Goal: Information Seeking & Learning: Learn about a topic

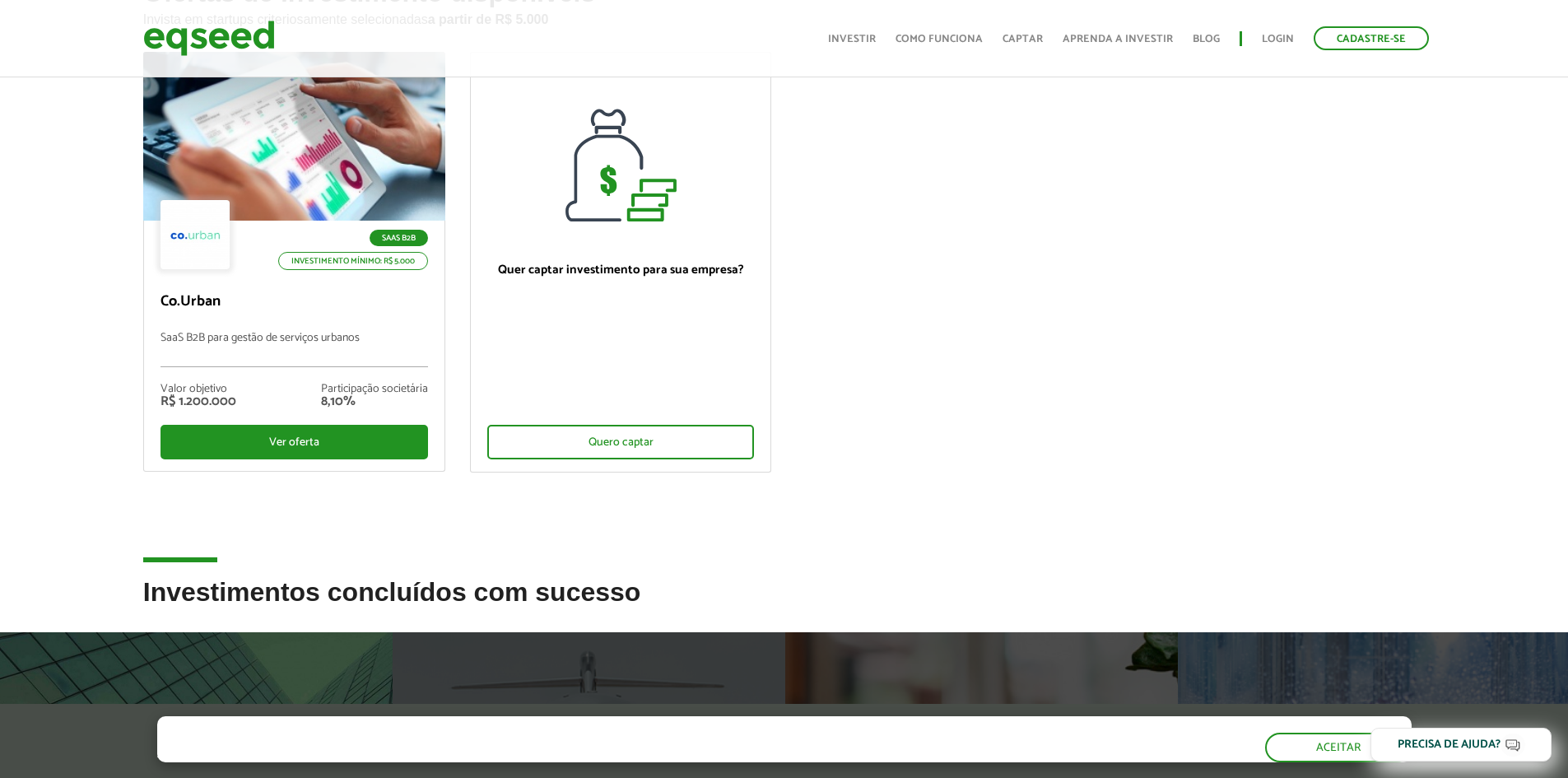
scroll to position [493, 0]
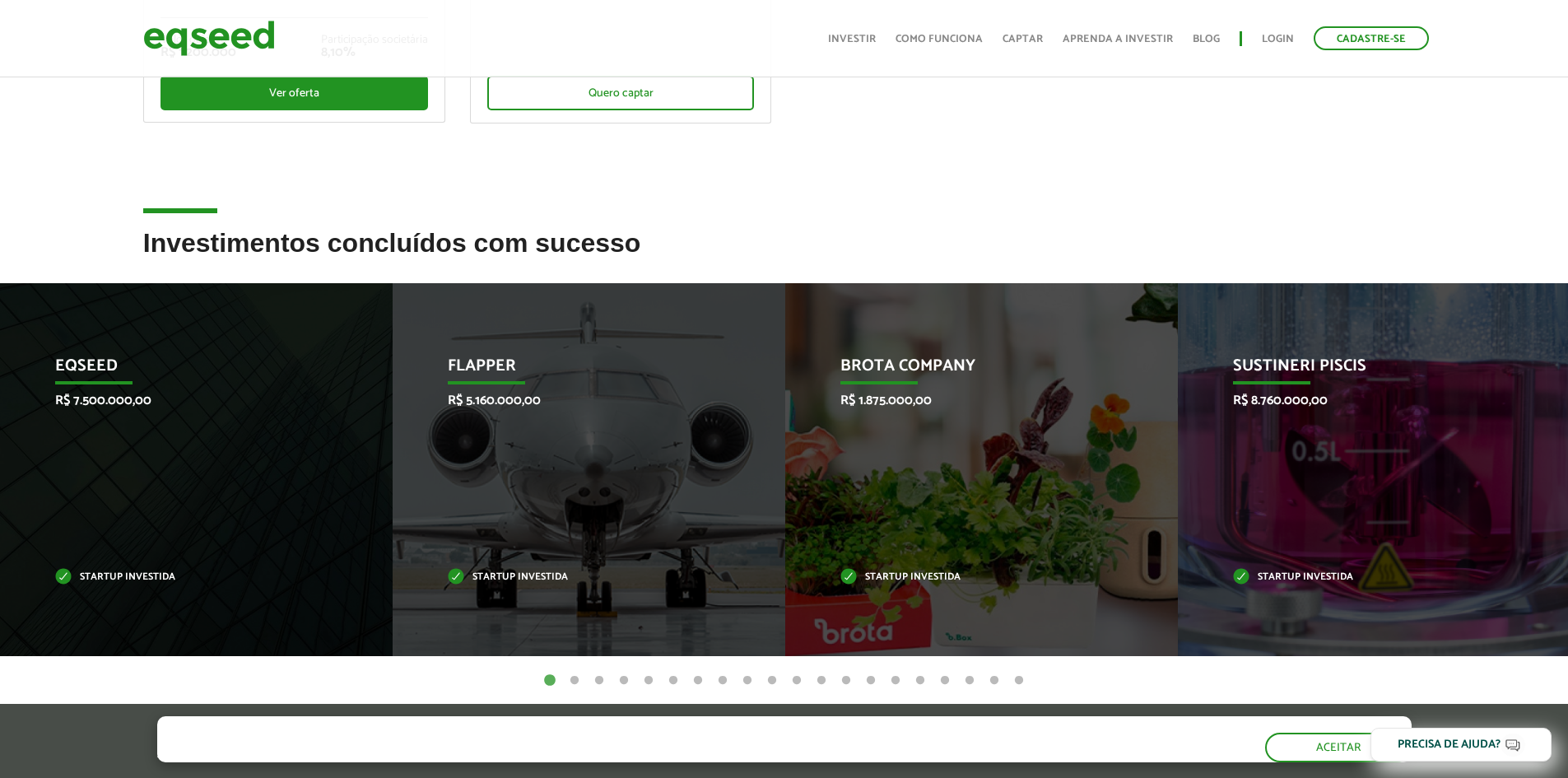
click at [1019, 682] on button "20" at bounding box center [1018, 681] width 17 height 17
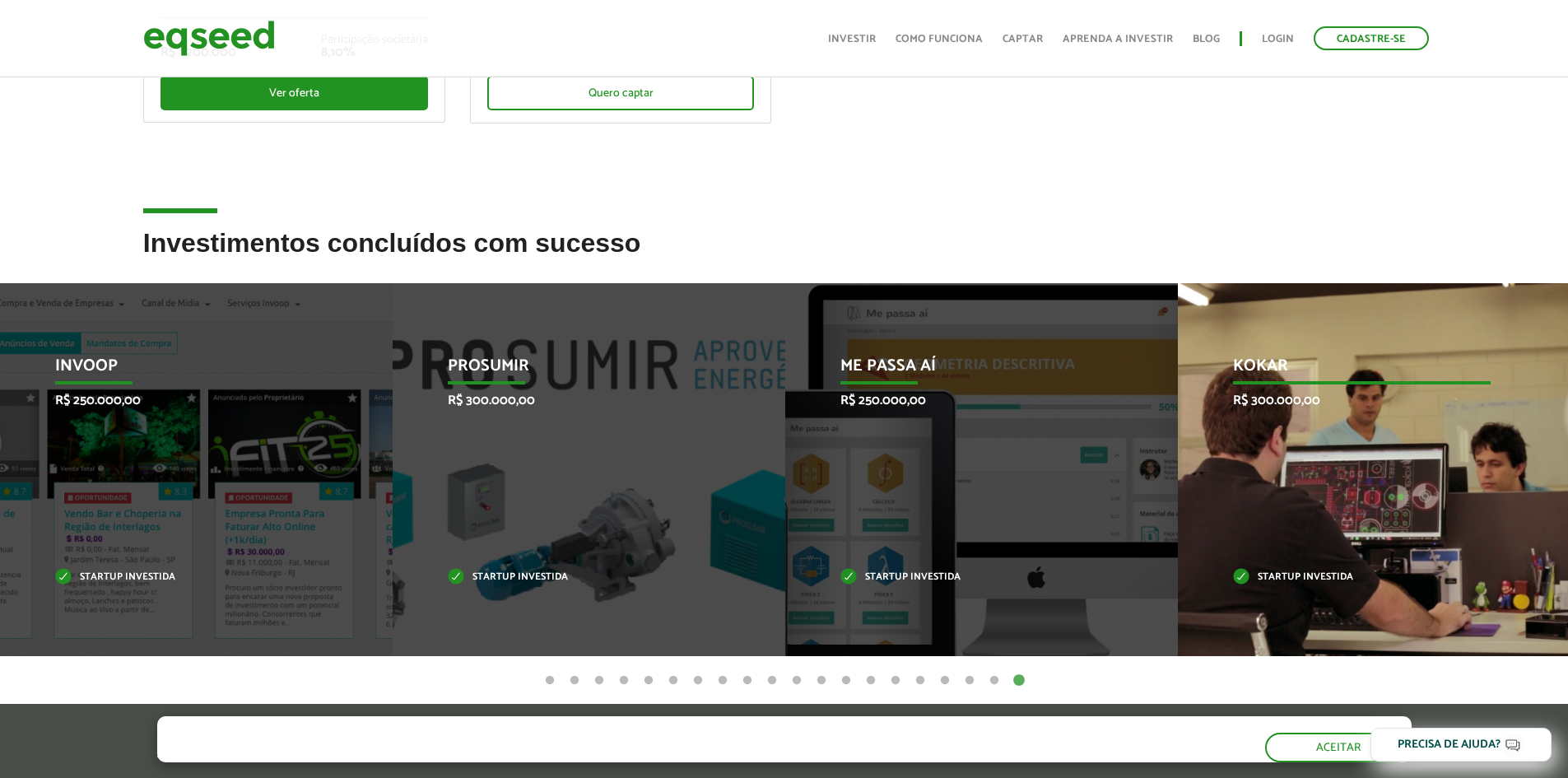
click at [1292, 456] on div "Kokar R$ 300.000,00 Startup investida" at bounding box center [1361, 469] width 368 height 372
click at [1300, 572] on p "Startup investida" at bounding box center [1361, 576] width 257 height 9
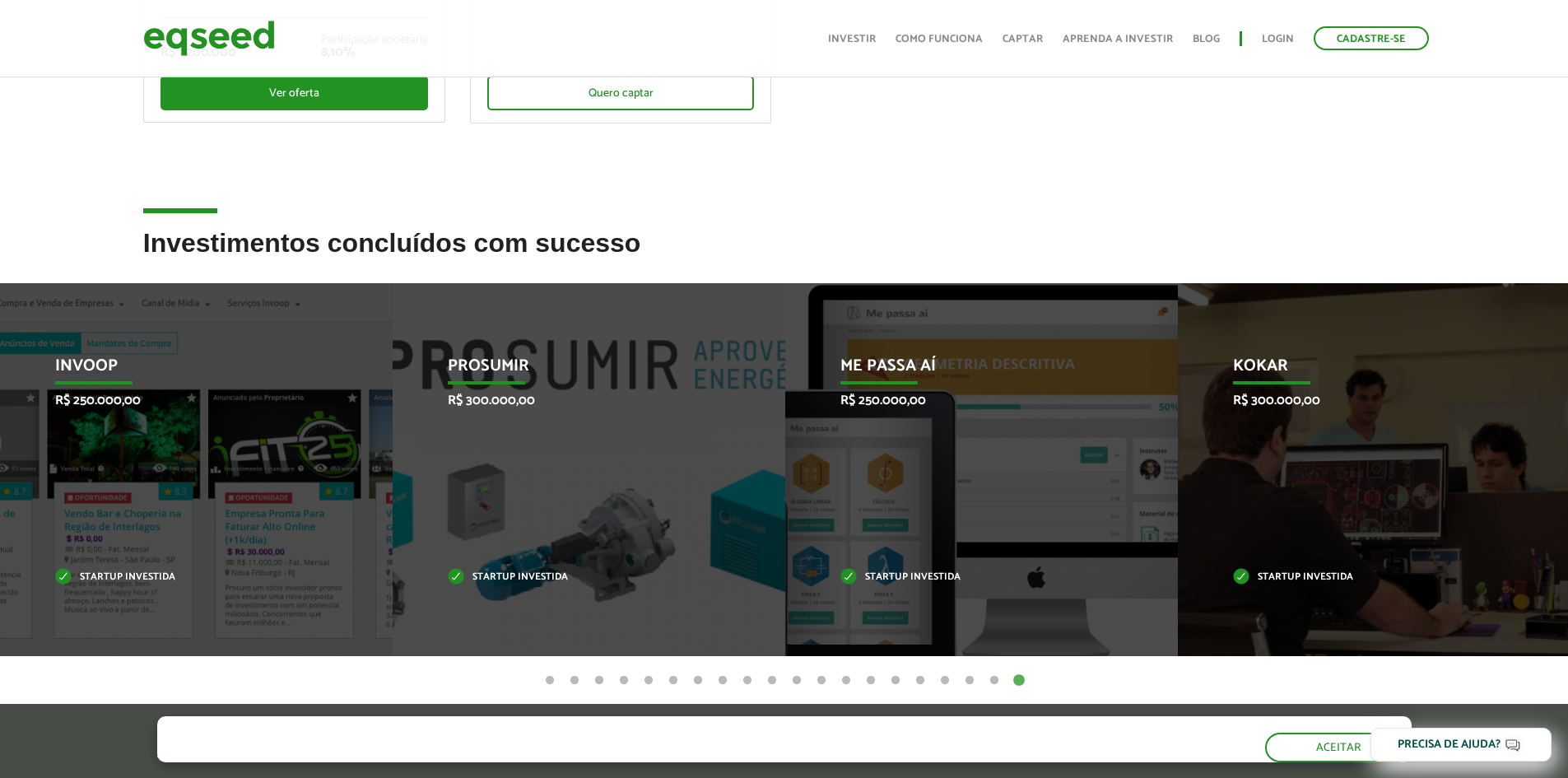
click at [992, 681] on button "19" at bounding box center [994, 681] width 17 height 17
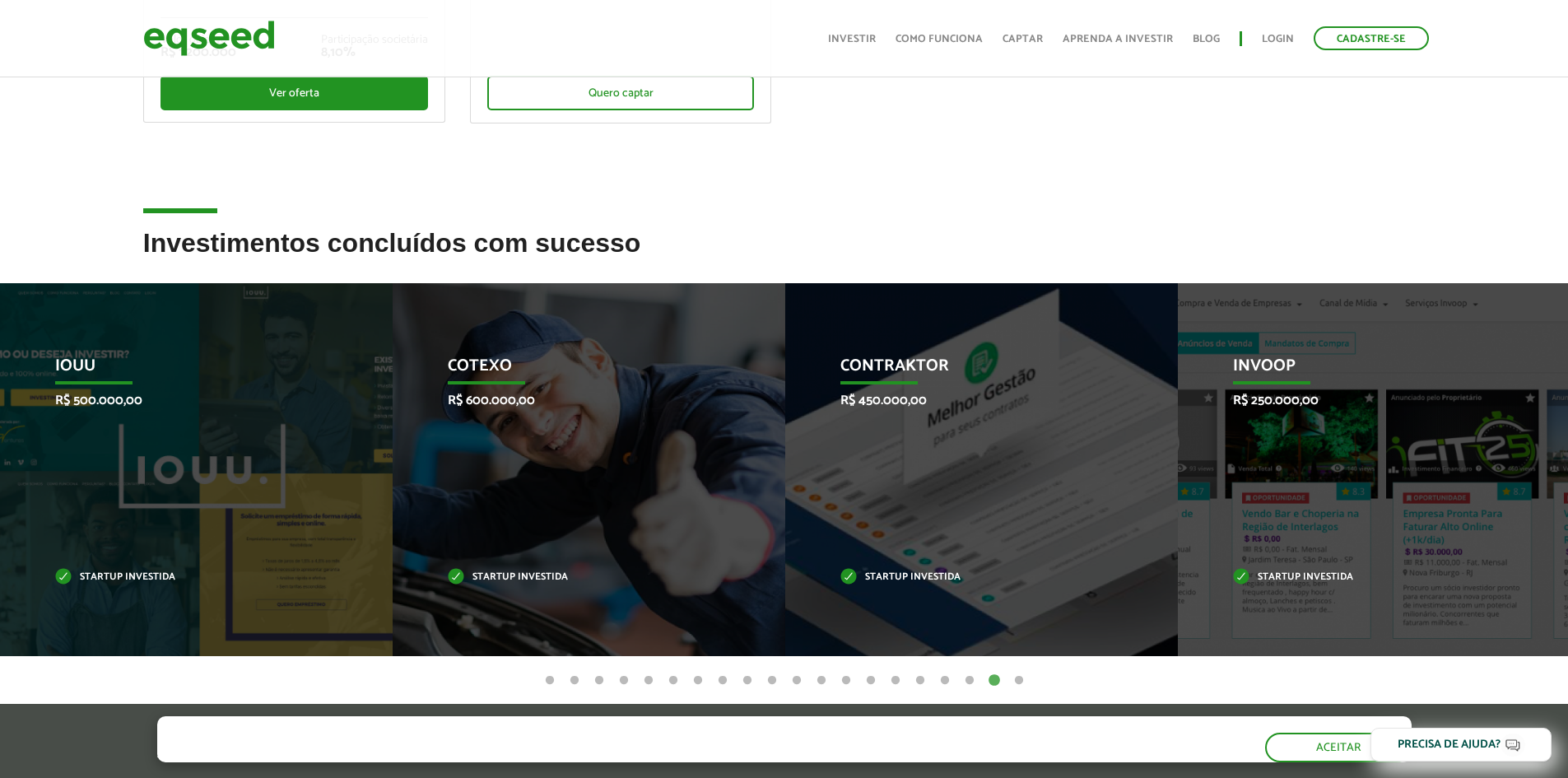
click at [967, 676] on button "18" at bounding box center [969, 681] width 17 height 17
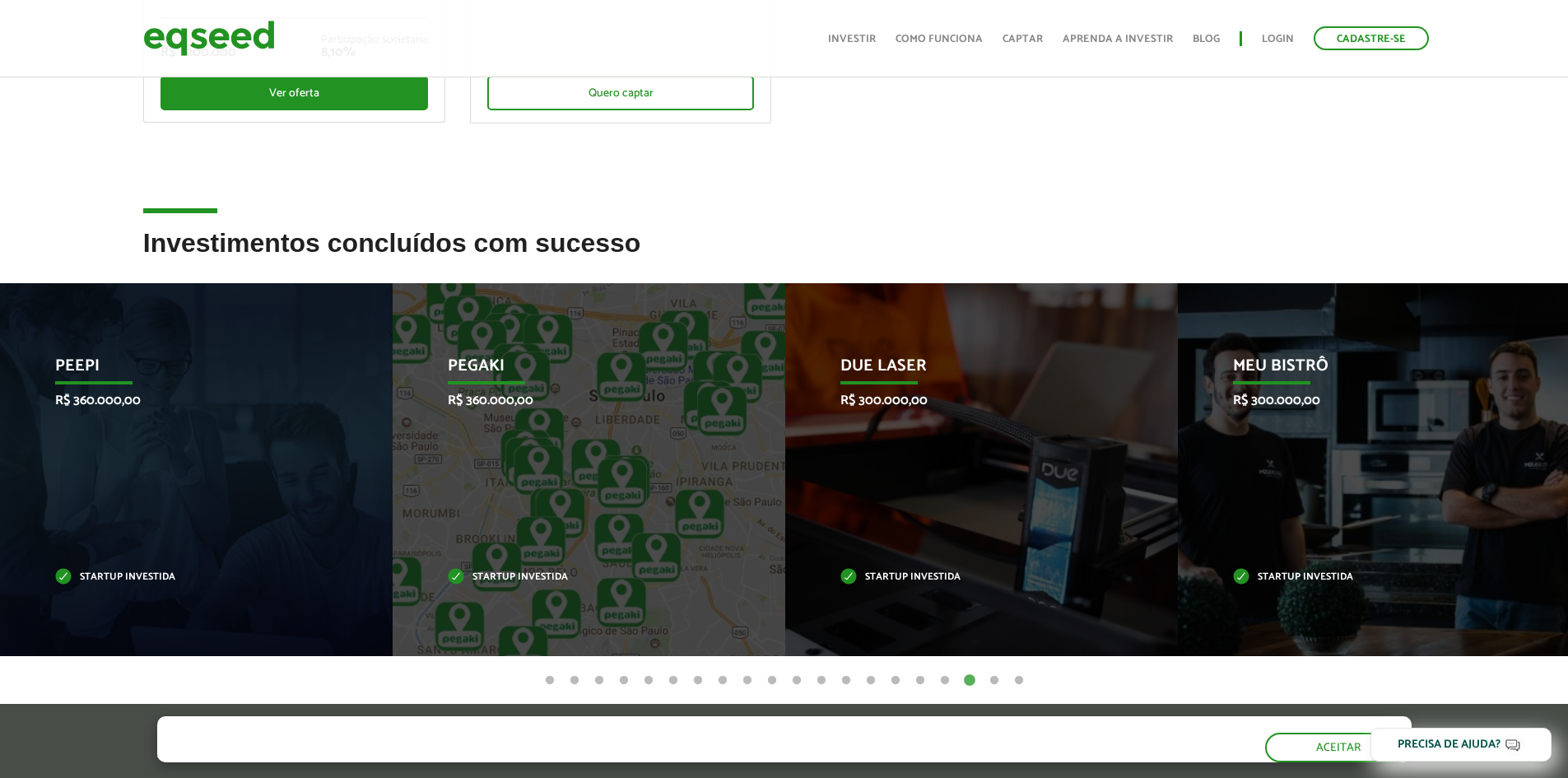
click at [942, 679] on button "17" at bounding box center [944, 681] width 17 height 17
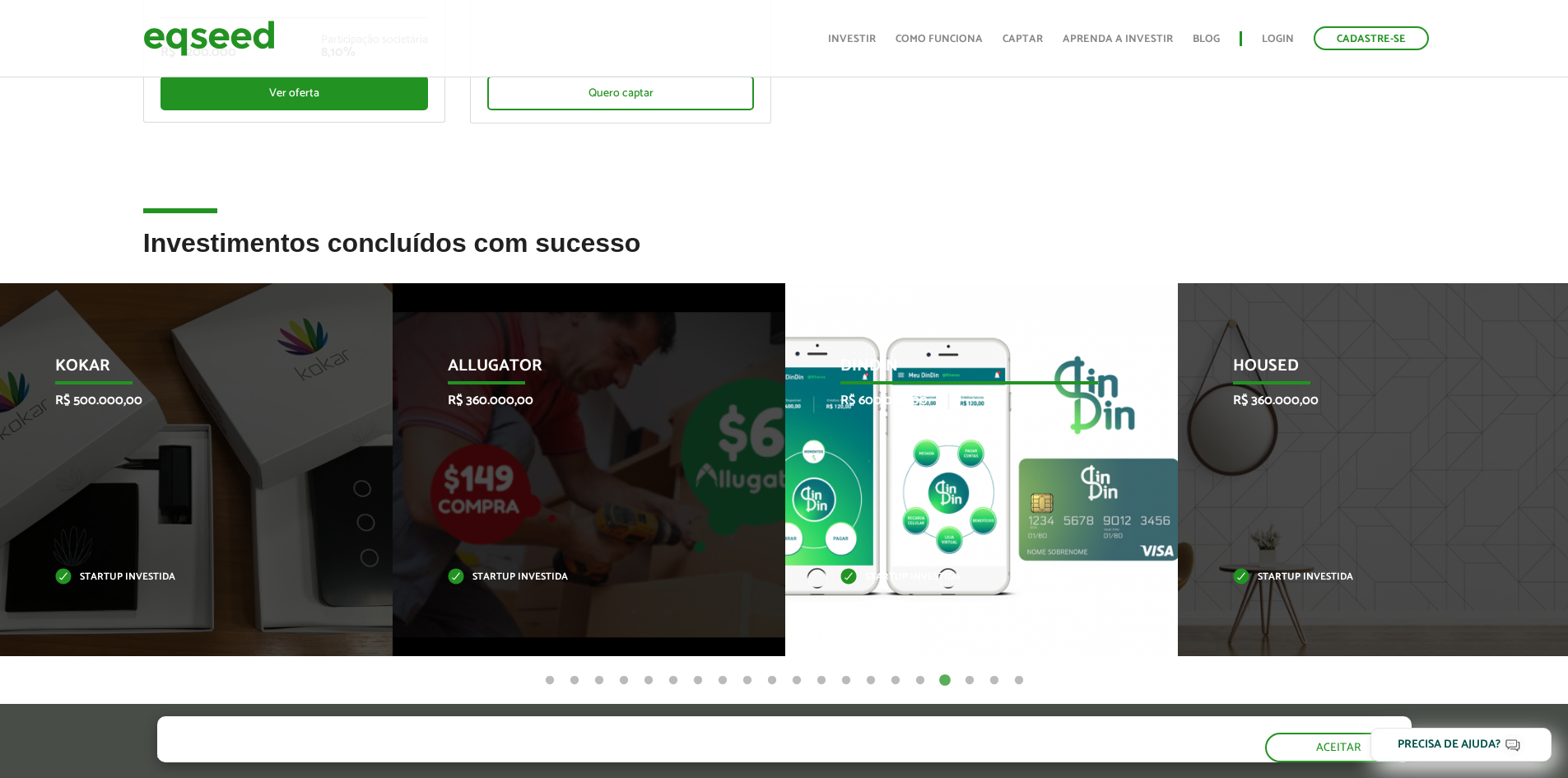
click at [925, 493] on div "DinDin R$ 600.000,00 Startup investida" at bounding box center [968, 469] width 368 height 372
drag, startPoint x: 1152, startPoint y: 532, endPoint x: 883, endPoint y: 565, distance: 271.0
click at [883, 565] on div "DinDin R$ 600.000,00 Startup investida" at bounding box center [968, 469] width 368 height 372
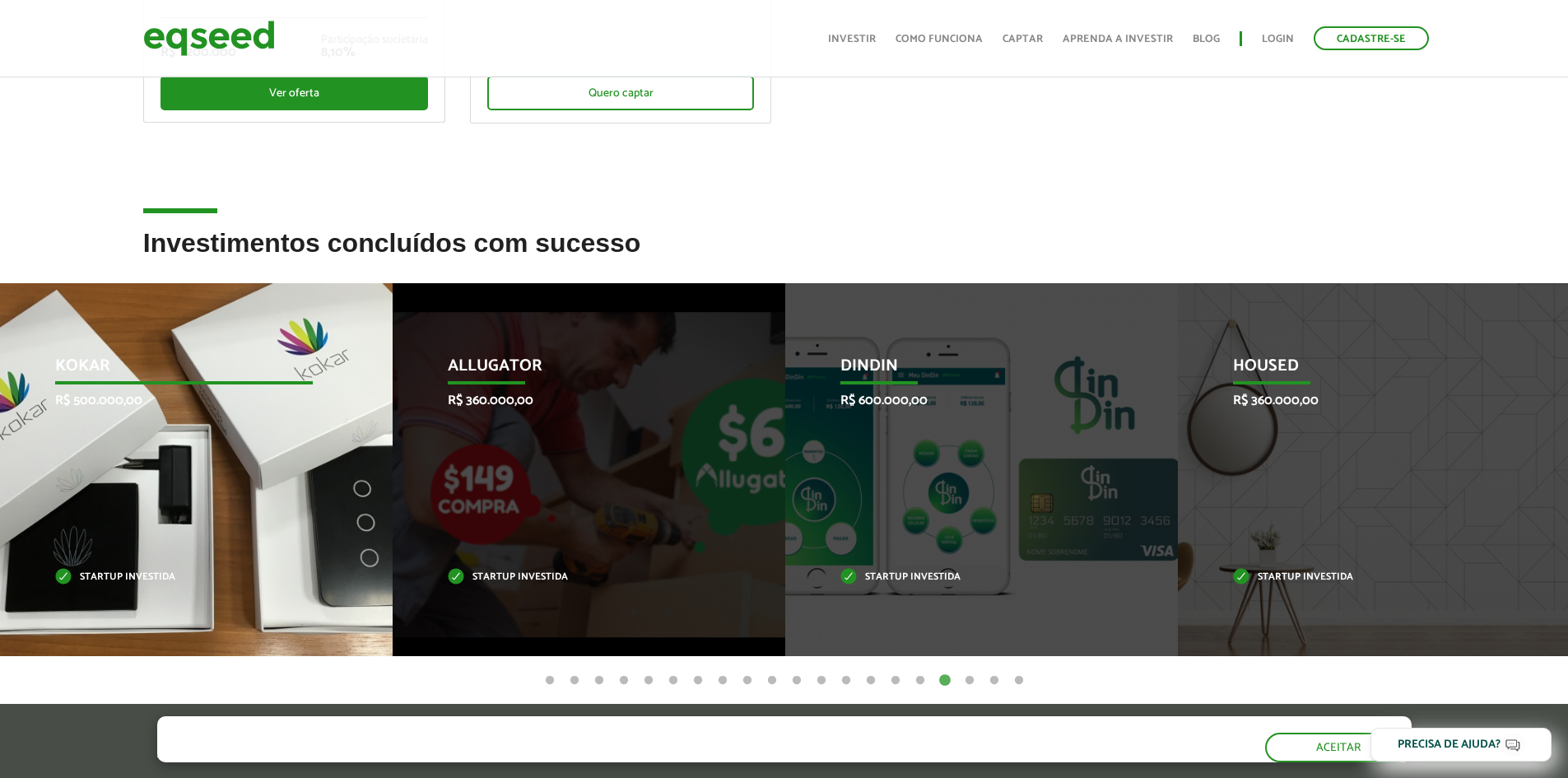
click at [288, 435] on div "Kokar R$ 500.000,00 Startup investida" at bounding box center [183, 469] width 368 height 372
